Goal: Information Seeking & Learning: Learn about a topic

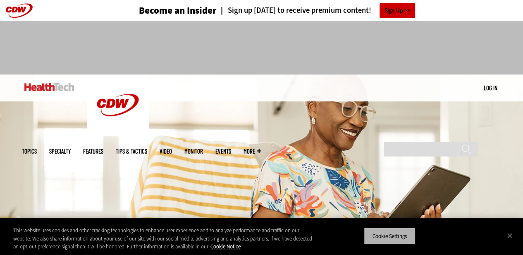
drag, startPoint x: 396, startPoint y: 238, endPoint x: 392, endPoint y: 232, distance: 7.4
click at [396, 238] on button "Cookie Settings" at bounding box center [390, 235] width 52 height 17
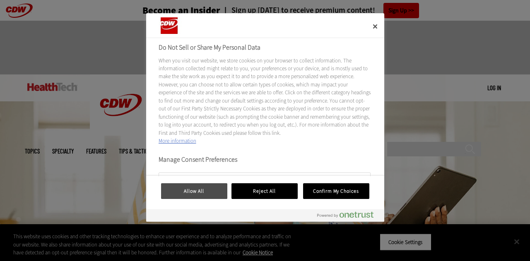
click at [204, 193] on button "Allow All" at bounding box center [194, 191] width 66 height 16
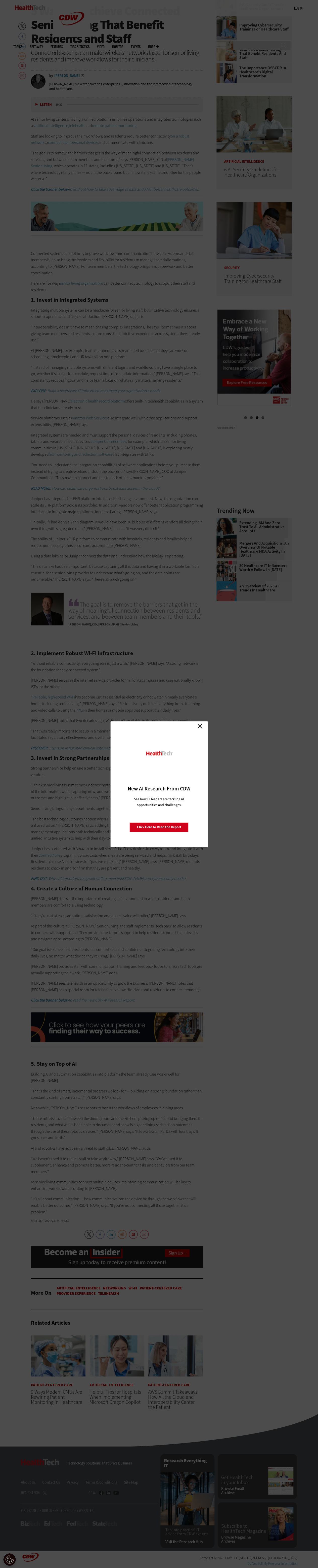
click at [201, 155] on link "Close" at bounding box center [200, 726] width 7 height 7
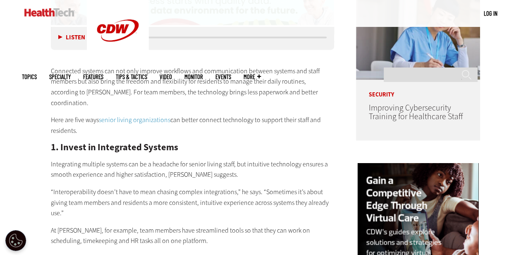
scroll to position [621, 0]
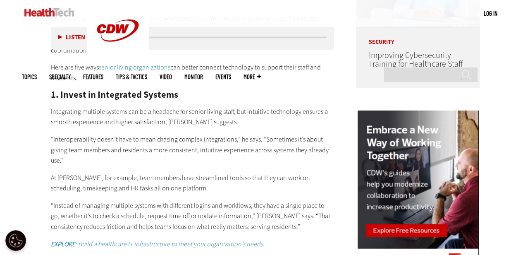
scroll to position [703, 0]
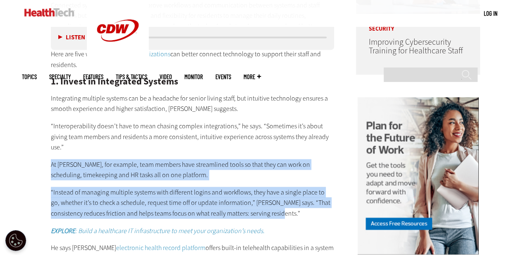
drag, startPoint x: 50, startPoint y: 140, endPoint x: 274, endPoint y: 191, distance: 229.6
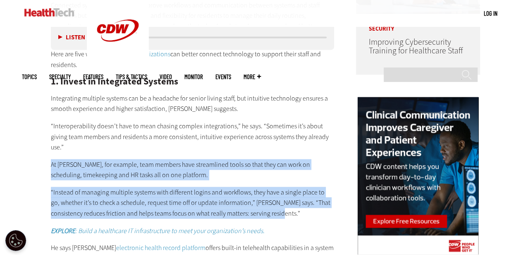
copy div "At [PERSON_NAME], for example, team members have streamlined tools so that they…"
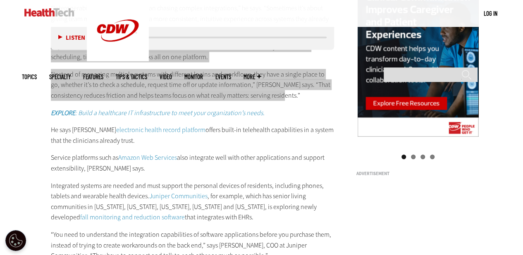
scroll to position [828, 0]
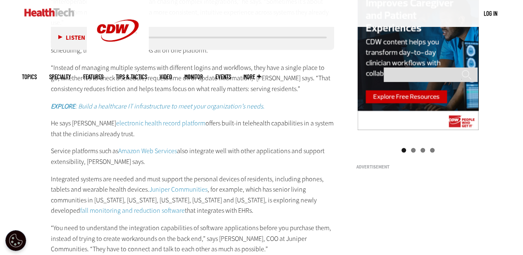
click at [144, 118] on p "He says [PERSON_NAME] electronic health record platform offers built-in telehea…" at bounding box center [193, 128] width 284 height 21
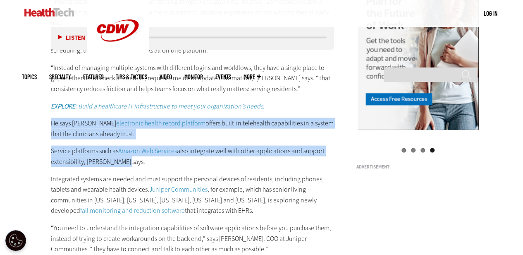
drag, startPoint x: 51, startPoint y: 102, endPoint x: 117, endPoint y: 140, distance: 76.0
click at [117, 140] on div "Connected systems can not only improve workflows and communication between syst…" at bounding box center [193, 139] width 284 height 563
copy div "He says [PERSON_NAME] electronic health record platform offers built-in telehea…"
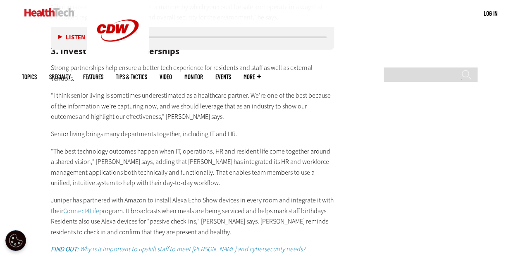
scroll to position [1490, 0]
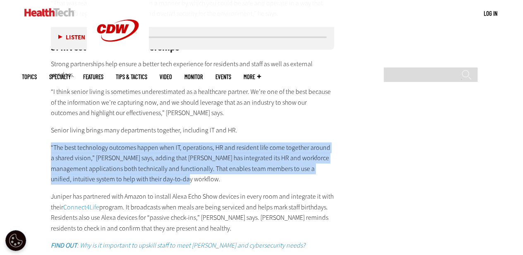
drag, startPoint x: 50, startPoint y: 126, endPoint x: 180, endPoint y: 161, distance: 134.0
click at [180, 161] on p "“The best technology outcomes happen when IT, operations, HR and resident life …" at bounding box center [193, 163] width 284 height 42
copy p "“The best technology outcomes happen when IT, operations, HR and resident life …"
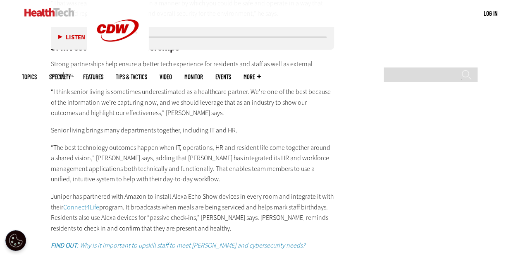
click at [211, 191] on p "Juniper has partnered with Amazon to install Alexa Echo Show devices in every r…" at bounding box center [193, 212] width 284 height 42
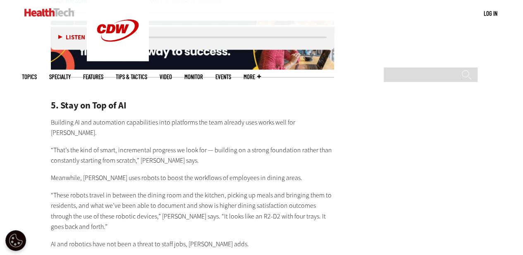
scroll to position [1935, 0]
